Goal: Information Seeking & Learning: Learn about a topic

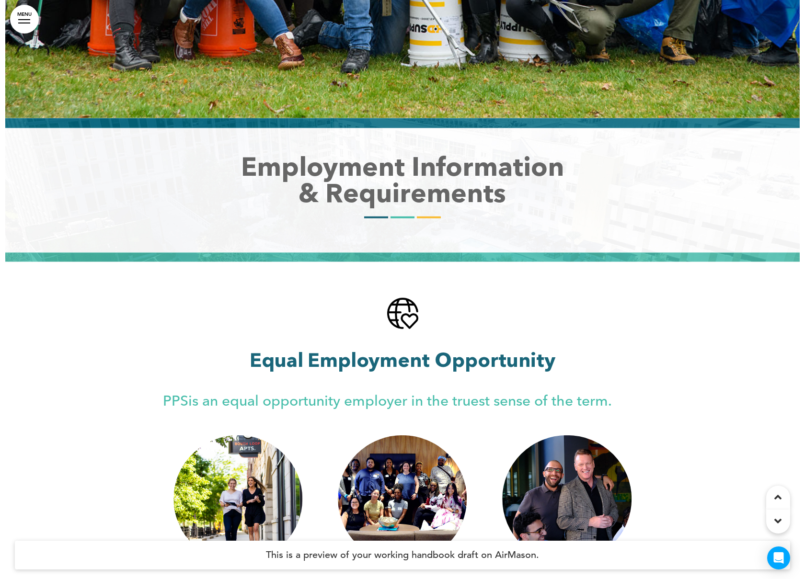
scroll to position [4957, 0]
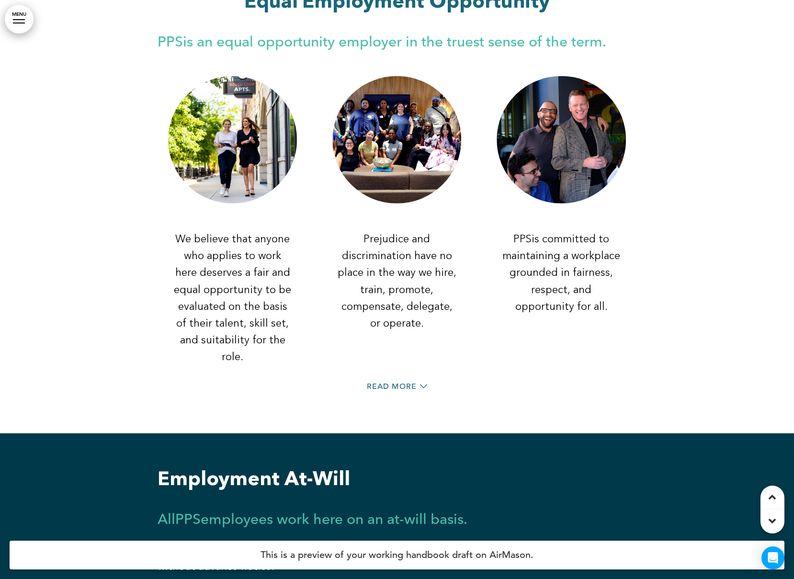
click at [21, 26] on link "MENU" at bounding box center [19, 19] width 29 height 29
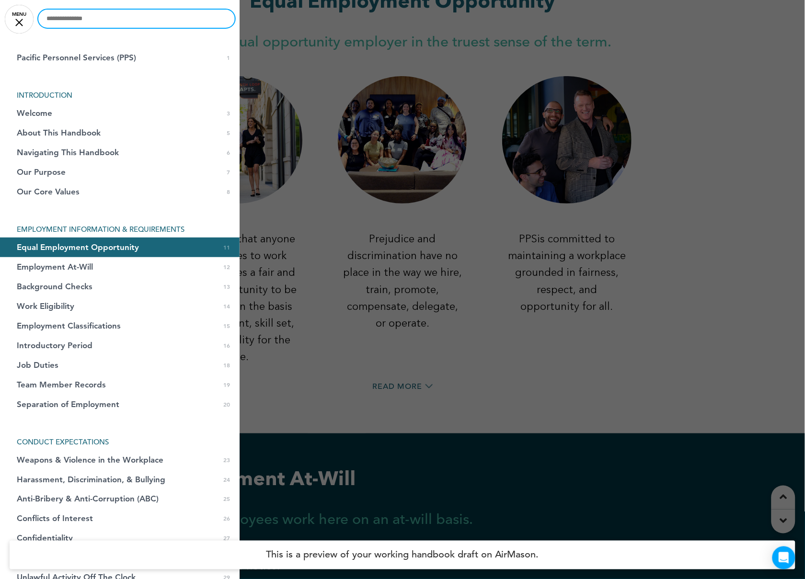
click at [94, 26] on input "text" at bounding box center [136, 19] width 196 height 18
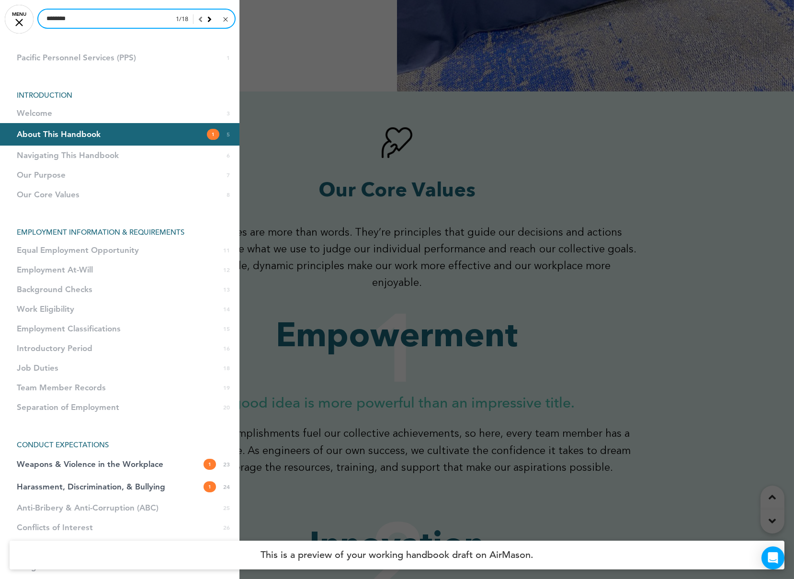
scroll to position [1639, 0]
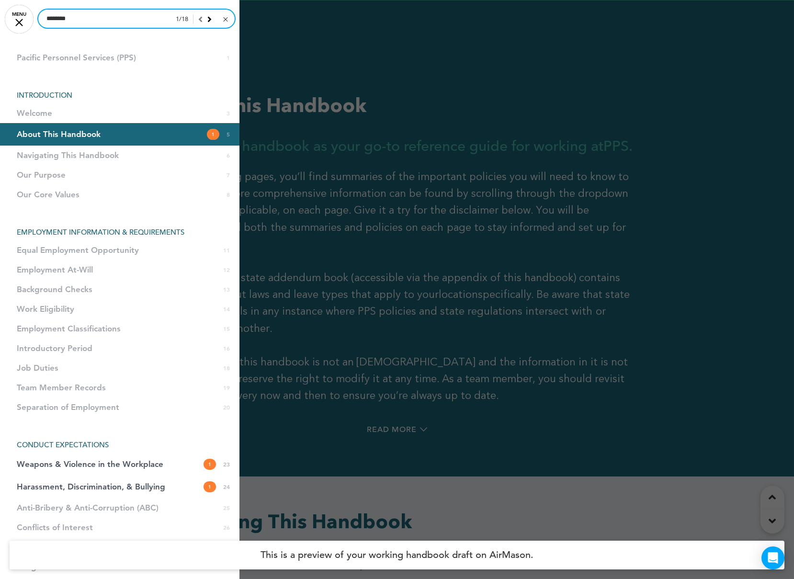
drag, startPoint x: 113, startPoint y: 22, endPoint x: -25, endPoint y: 15, distance: 138.1
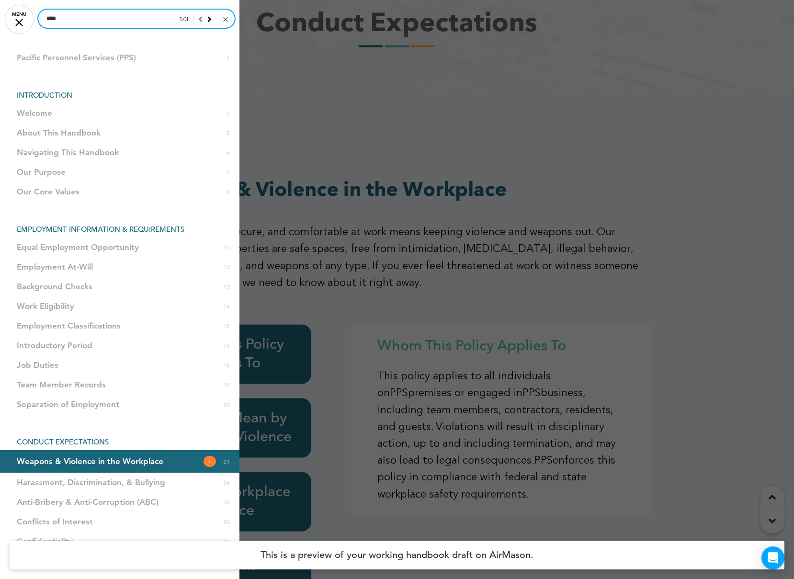
scroll to position [9850, 0]
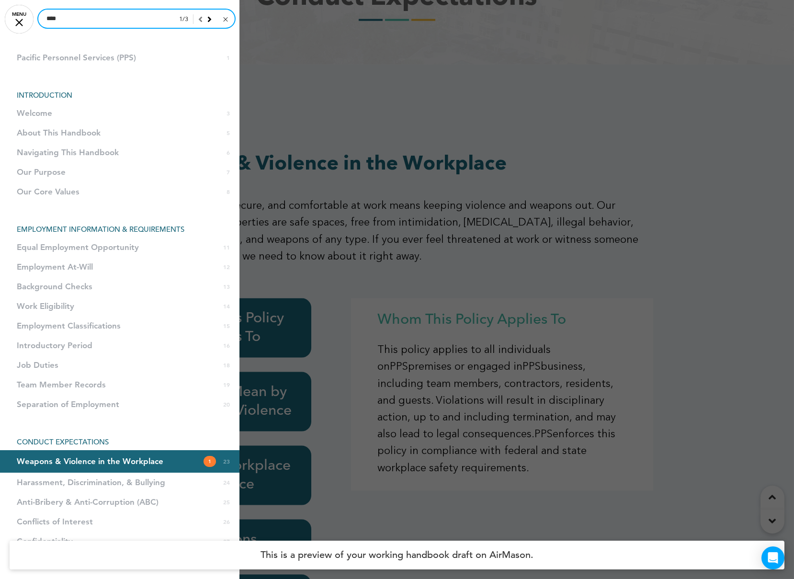
drag, startPoint x: 69, startPoint y: 17, endPoint x: 21, endPoint y: 14, distance: 48.5
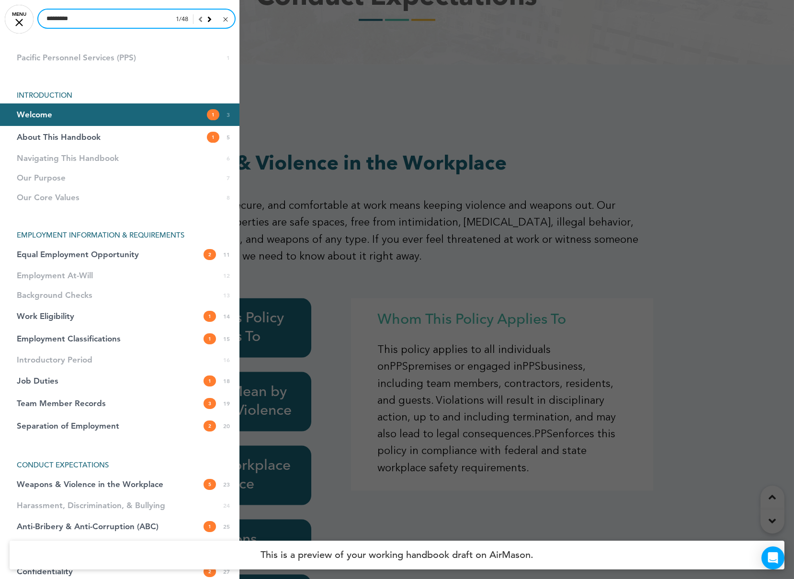
scroll to position [696, 0]
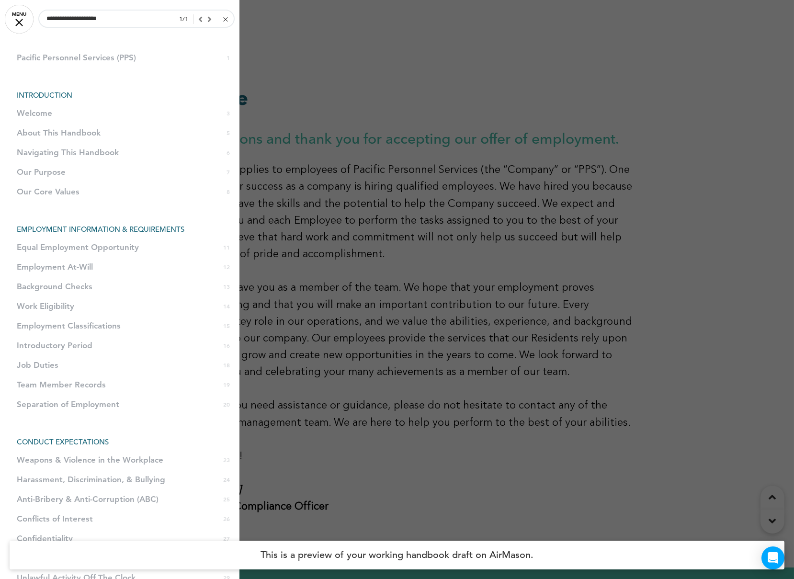
click at [403, 216] on div at bounding box center [397, 289] width 794 height 579
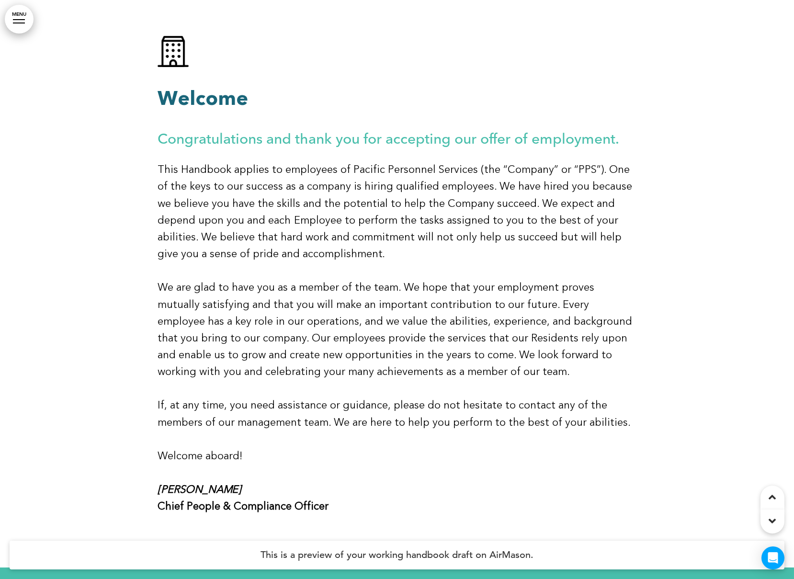
click at [21, 15] on link "MENU" at bounding box center [19, 19] width 29 height 29
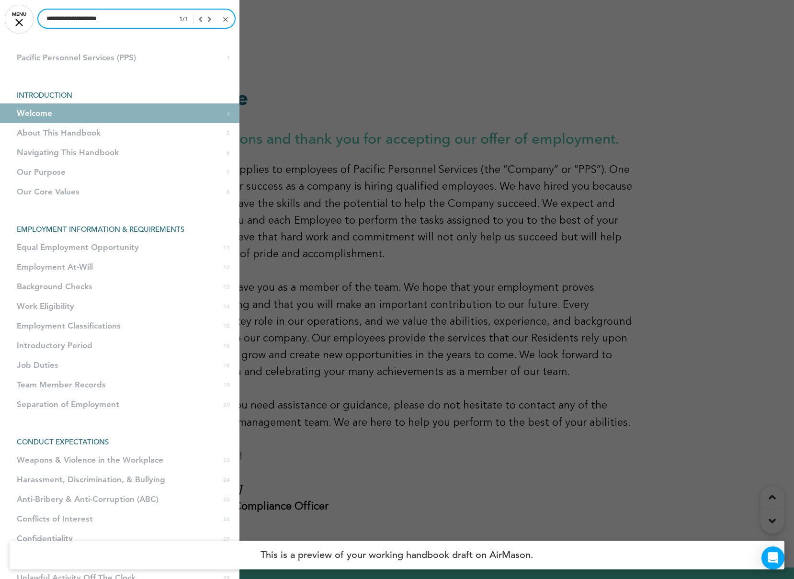
click at [114, 18] on input "**********" at bounding box center [136, 19] width 196 height 18
type input "*"
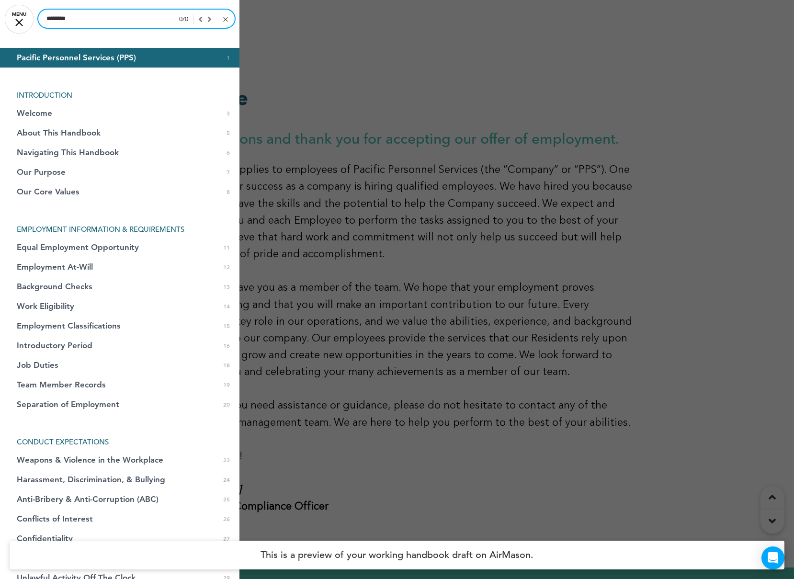
type input "********"
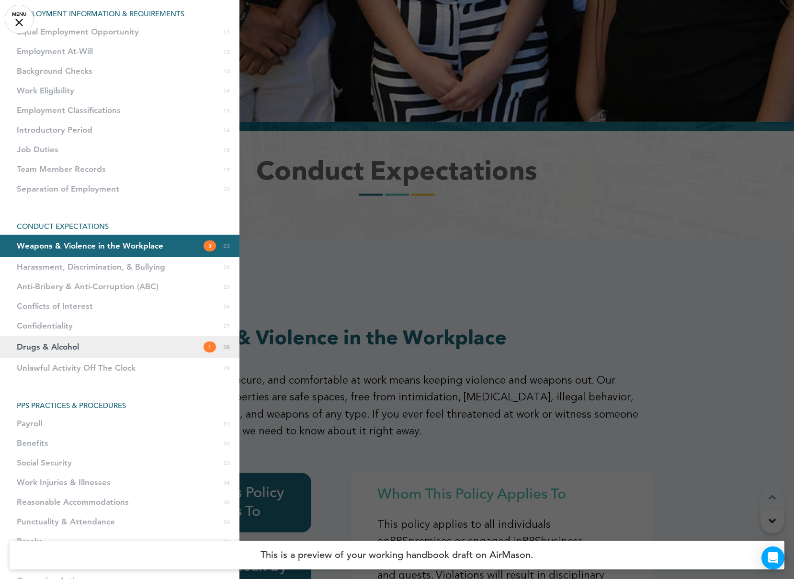
scroll to position [9850, 0]
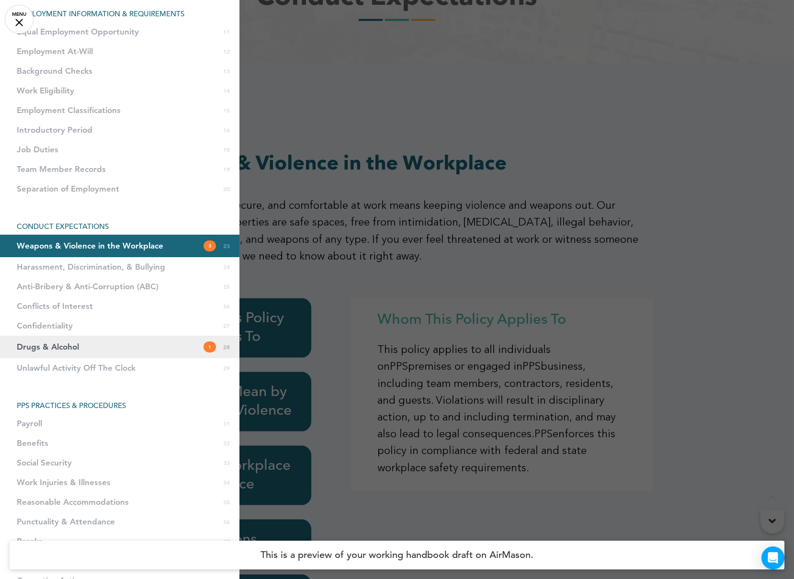
click at [75, 343] on span "Drugs & Alcohol" at bounding box center [48, 347] width 62 height 8
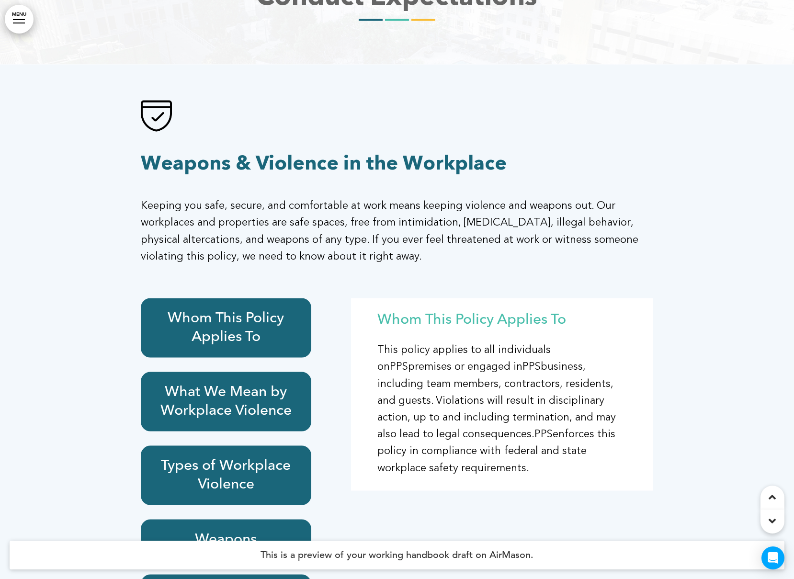
click at [22, 22] on link "MENU" at bounding box center [19, 19] width 29 height 29
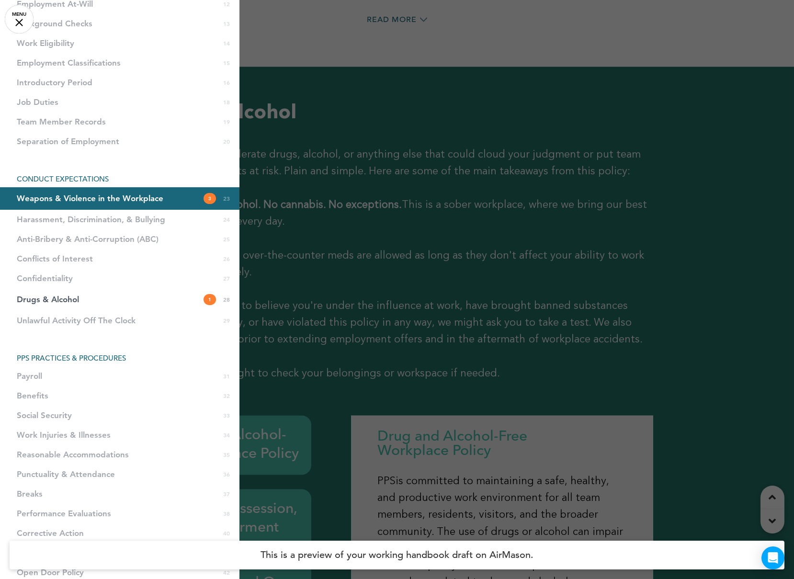
scroll to position [287, 0]
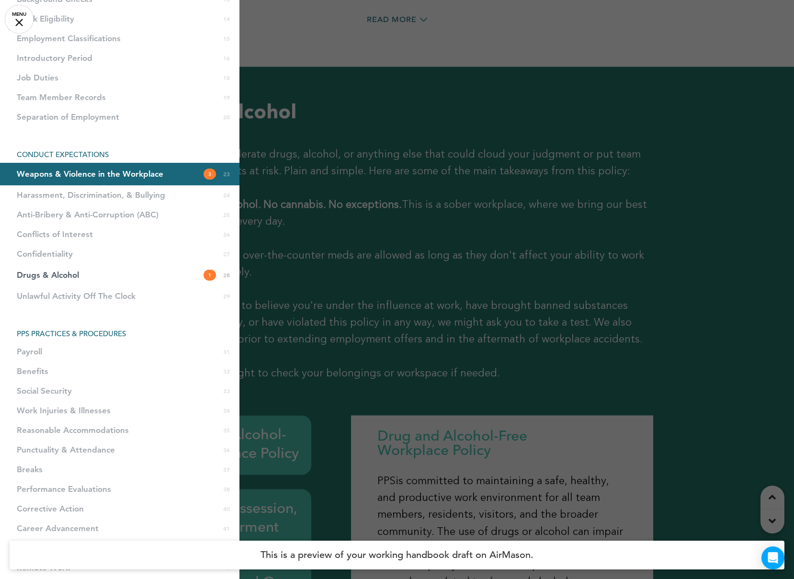
click at [30, 353] on li "Payroll 31" at bounding box center [119, 352] width 239 height 20
click at [32, 346] on li "Payroll 31" at bounding box center [119, 352] width 239 height 20
click at [27, 347] on li "Payroll 31" at bounding box center [119, 352] width 239 height 20
click at [27, 348] on li "Payroll 31" at bounding box center [119, 352] width 239 height 20
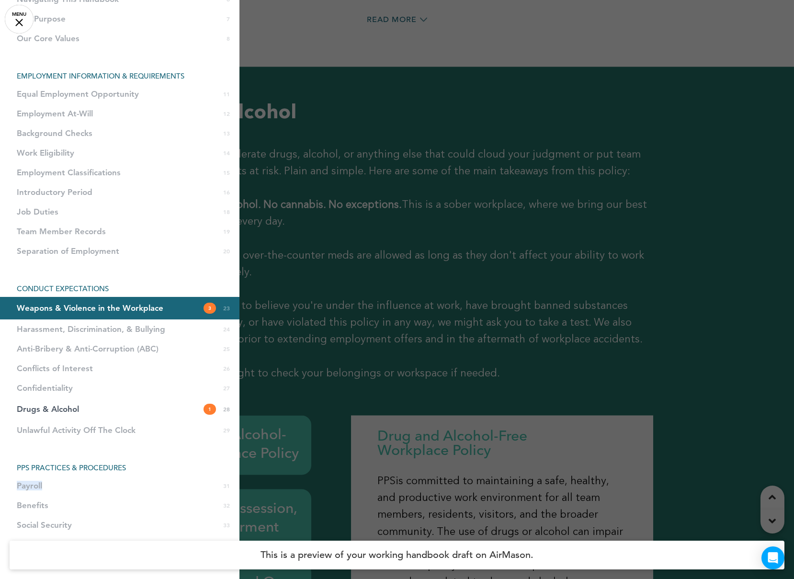
scroll to position [0, 0]
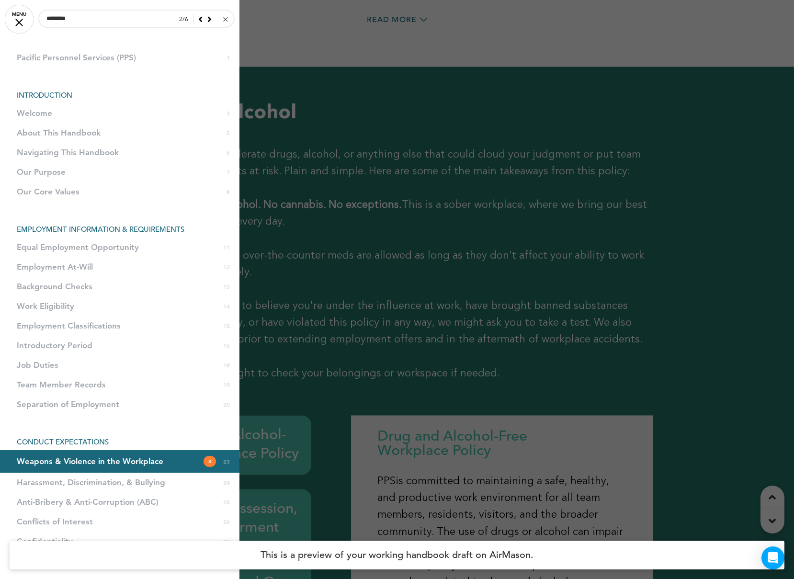
click at [223, 21] on div at bounding box center [225, 19] width 4 height 4
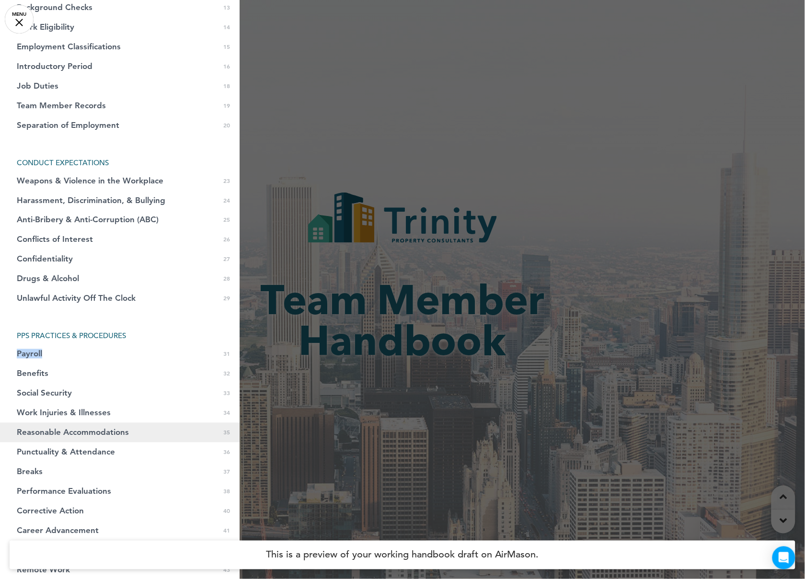
scroll to position [287, 0]
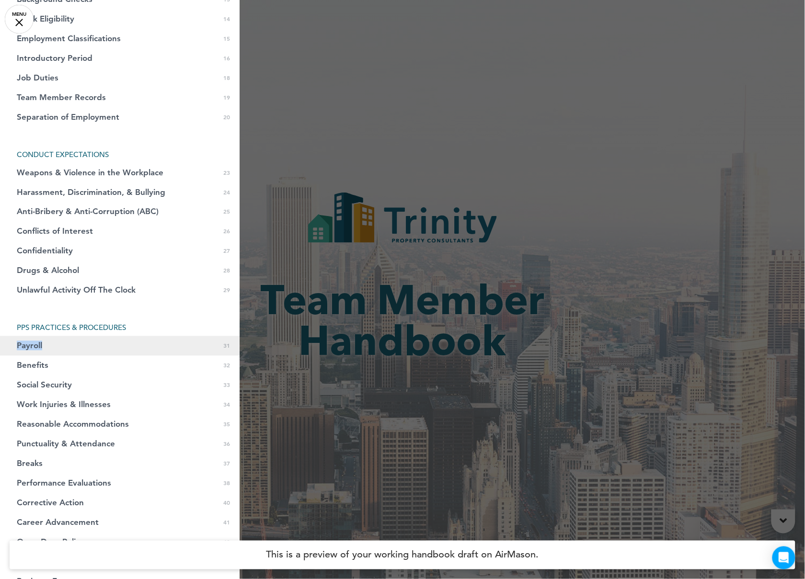
click at [27, 346] on span "Payroll" at bounding box center [29, 346] width 25 height 8
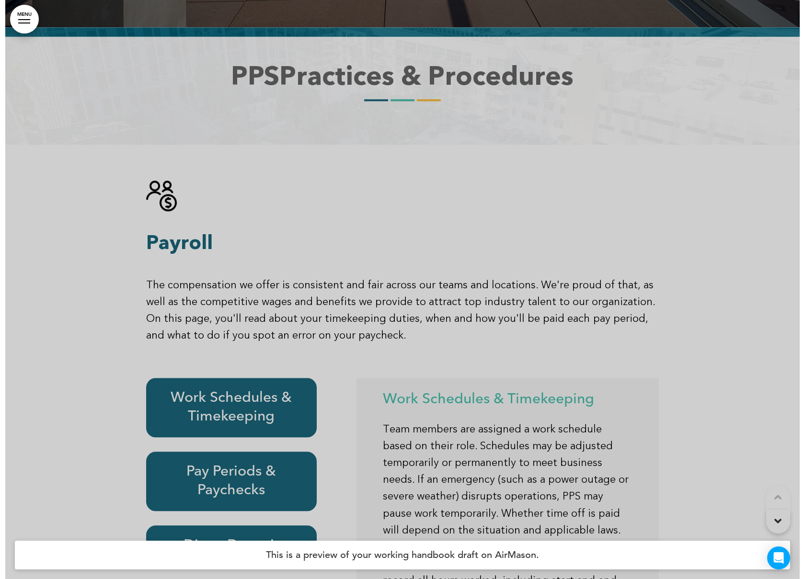
scroll to position [14068, 0]
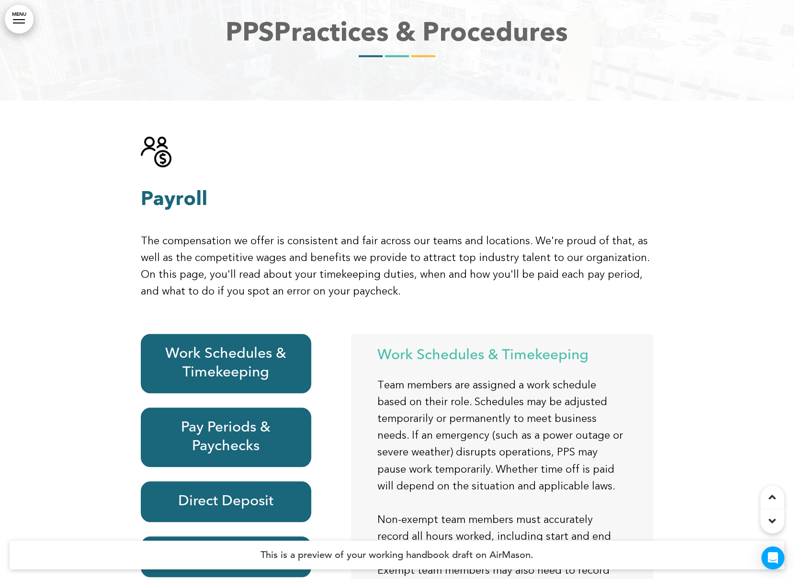
click at [228, 419] on h6 "Pay Periods & Paychecks" at bounding box center [226, 437] width 148 height 37
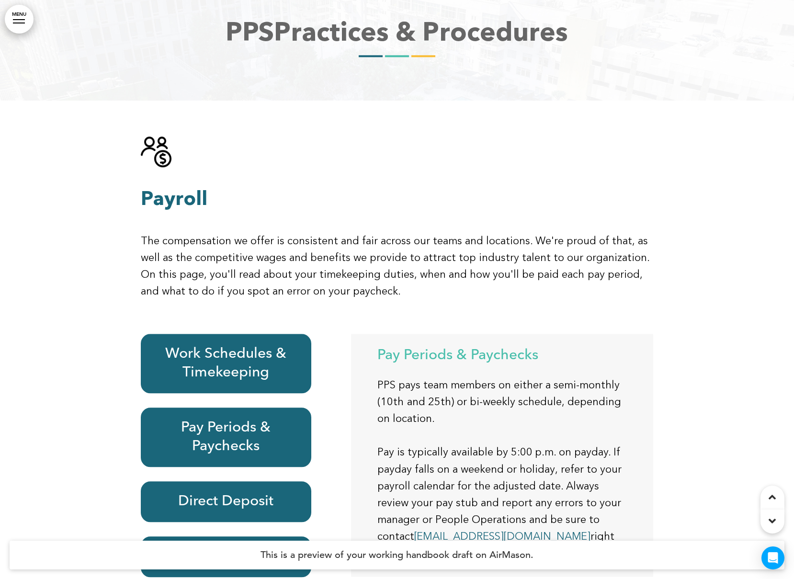
click at [16, 17] on link "MENU" at bounding box center [19, 19] width 29 height 29
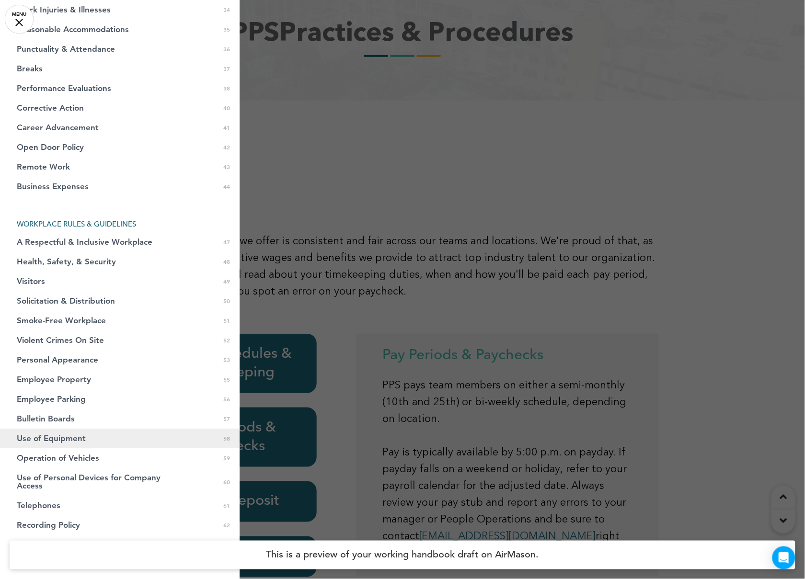
scroll to position [718, 0]
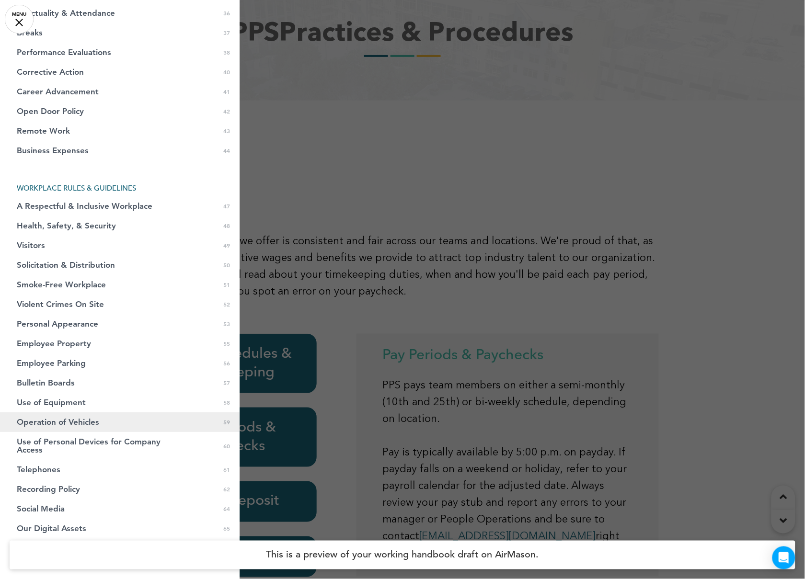
click at [46, 422] on span "Operation of Vehicles" at bounding box center [58, 422] width 82 height 8
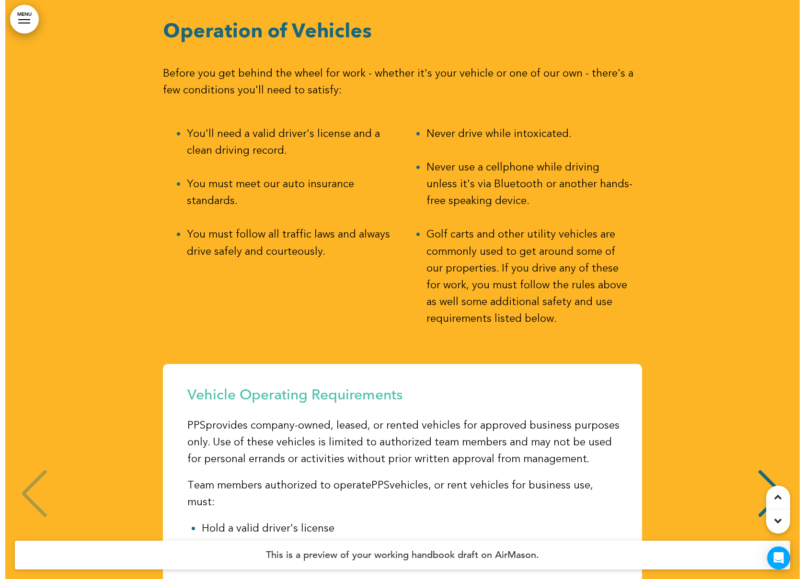
scroll to position [25733, 0]
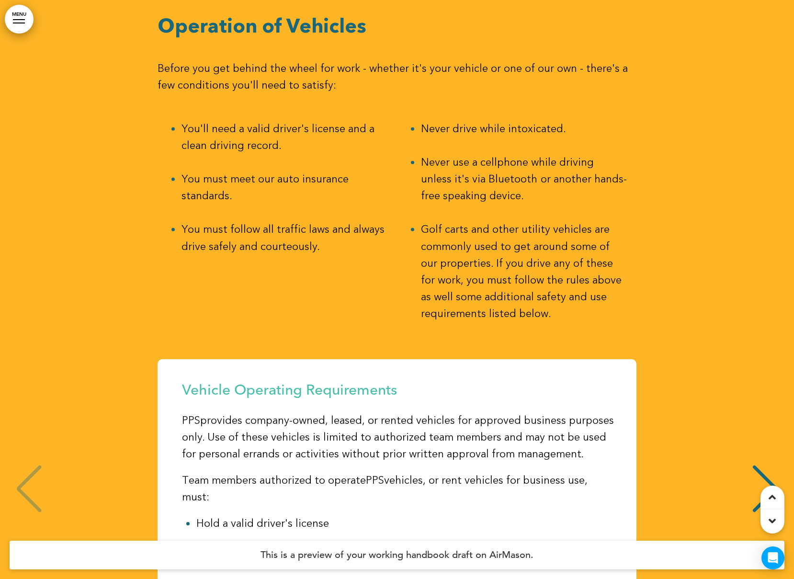
click at [13, 14] on link "MENU" at bounding box center [19, 19] width 29 height 29
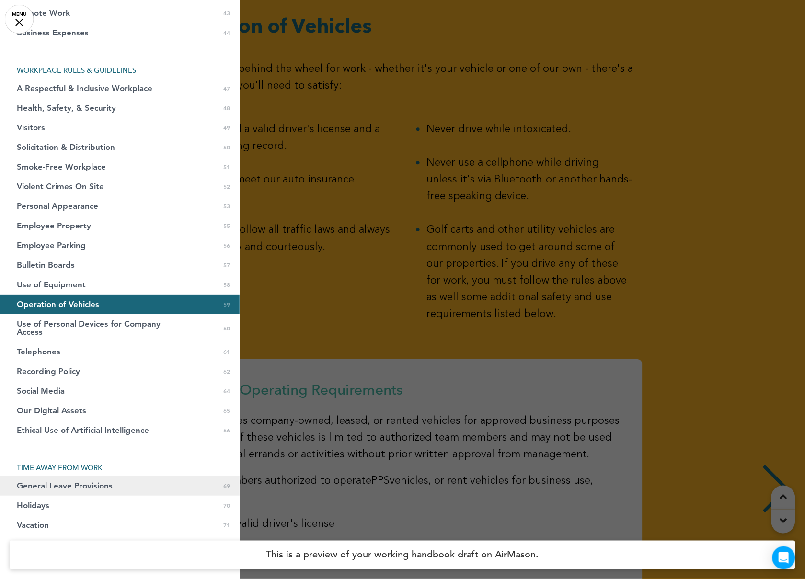
scroll to position [862, 0]
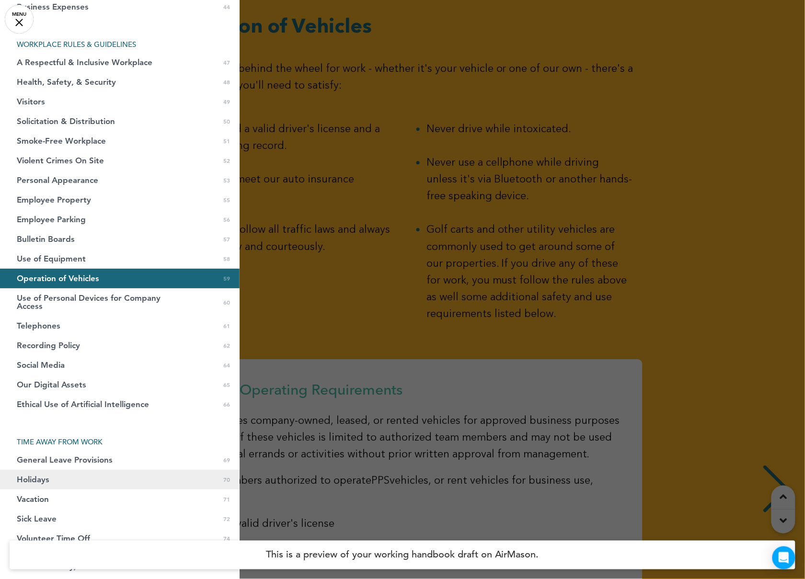
click at [47, 478] on span "Holidays" at bounding box center [33, 480] width 33 height 8
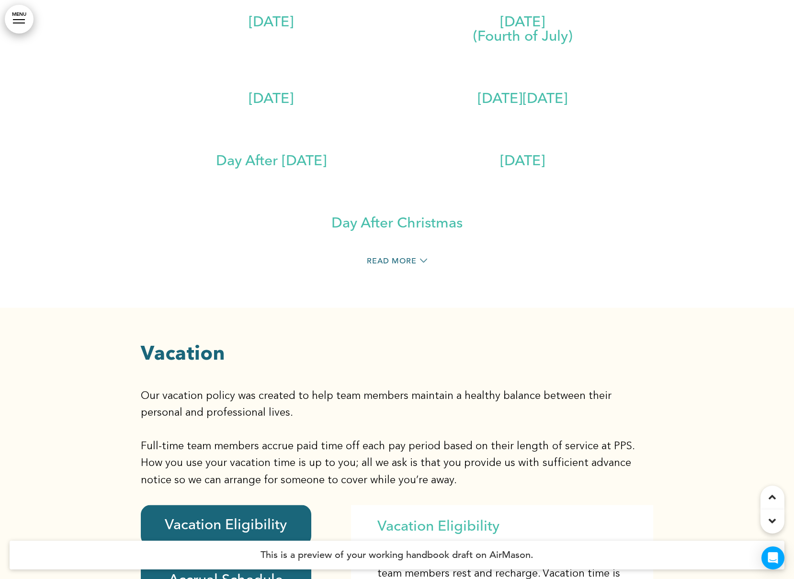
scroll to position [30609, 0]
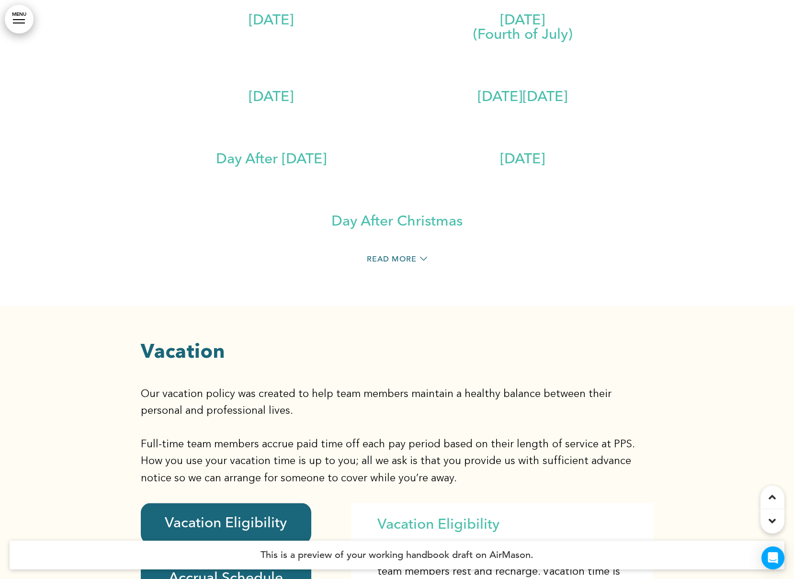
click at [91, 393] on div at bounding box center [397, 559] width 794 height 506
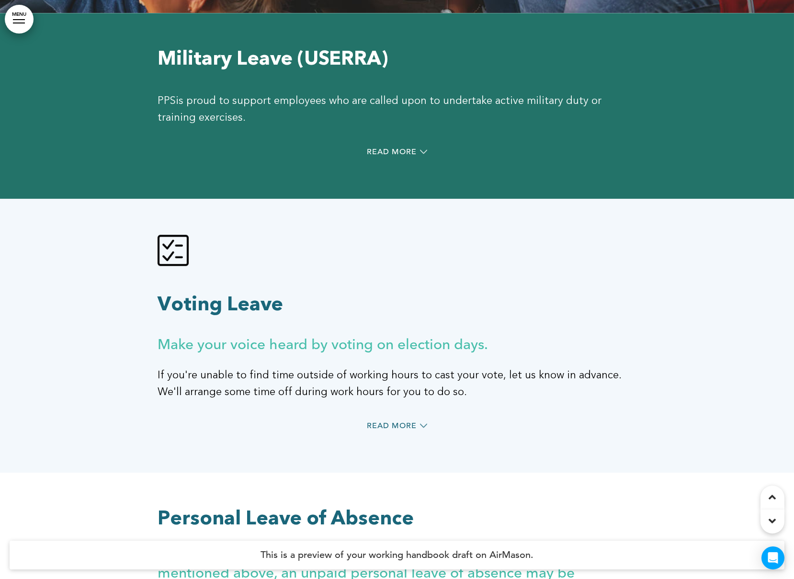
scroll to position [16503, 0]
